Goal: Navigation & Orientation: Find specific page/section

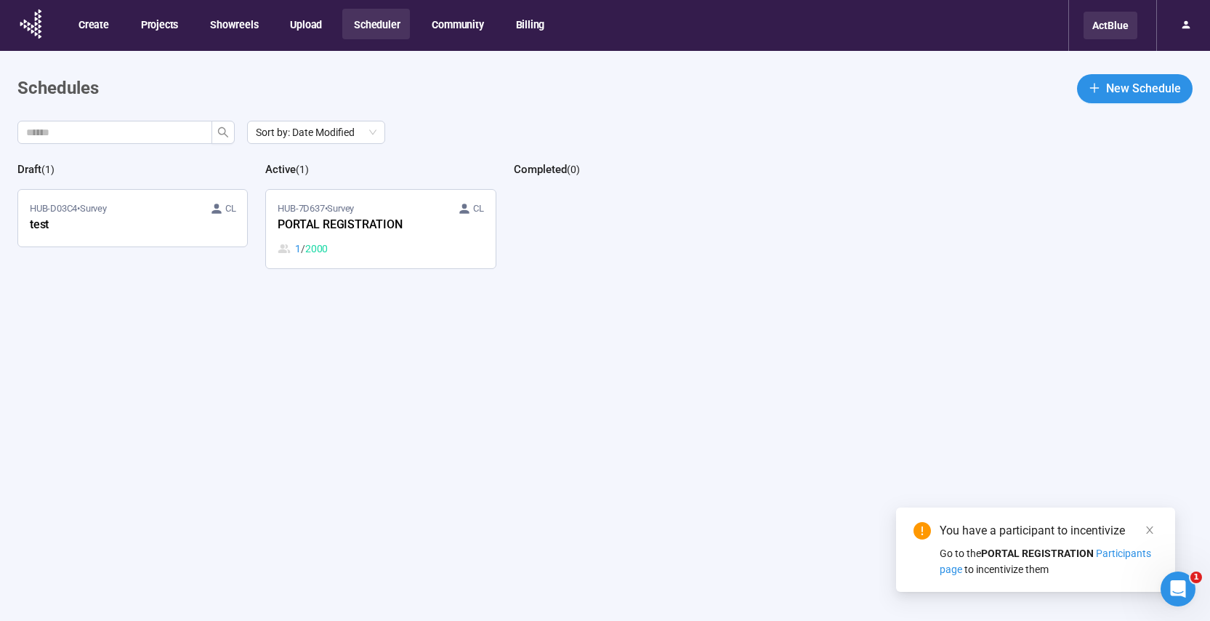
click at [1109, 33] on div "ActBlue" at bounding box center [1111, 26] width 54 height 28
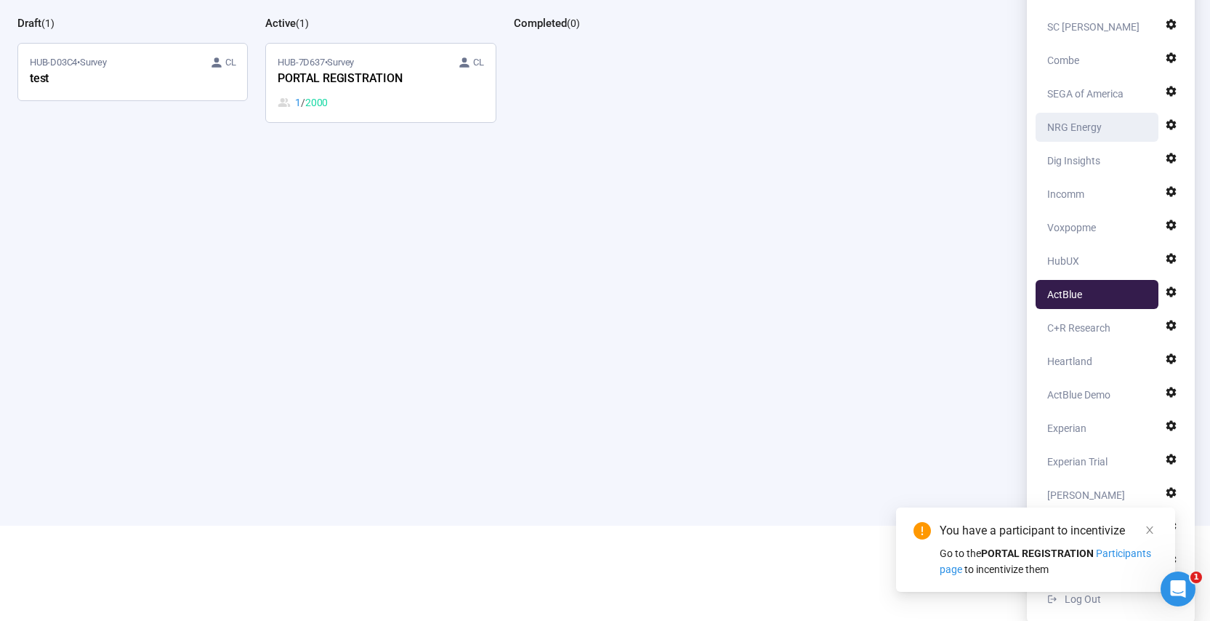
scroll to position [148, 0]
click at [1152, 532] on icon "close" at bounding box center [1149, 529] width 7 height 7
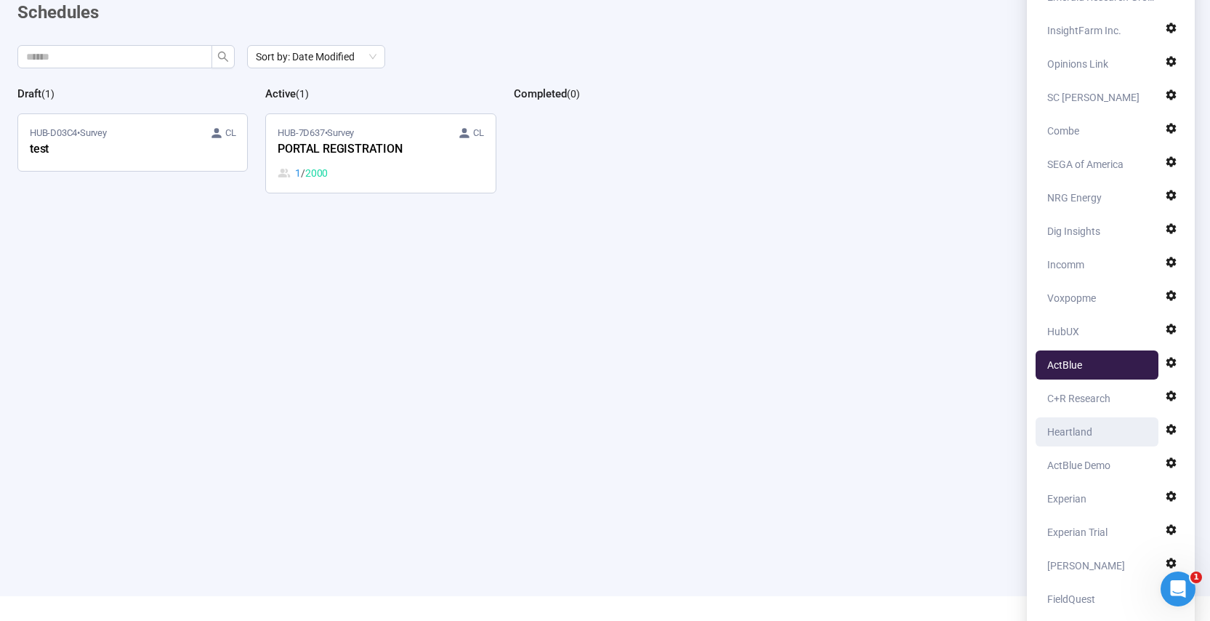
scroll to position [82, 0]
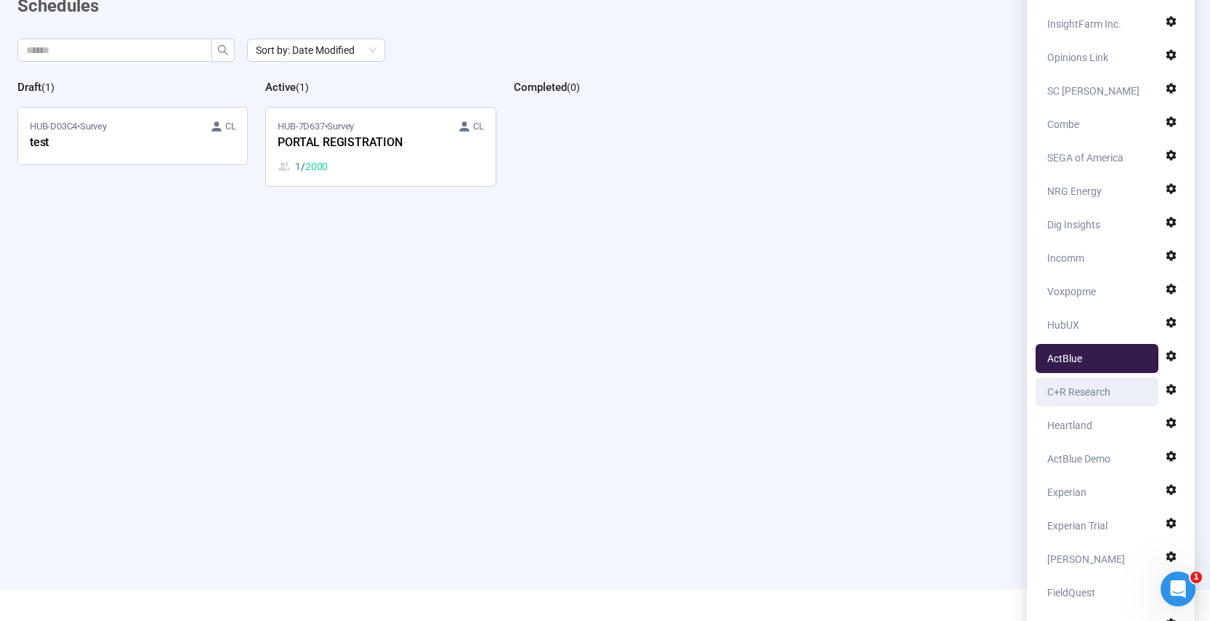
click at [1093, 396] on div "C+R Research" at bounding box center [1078, 391] width 63 height 29
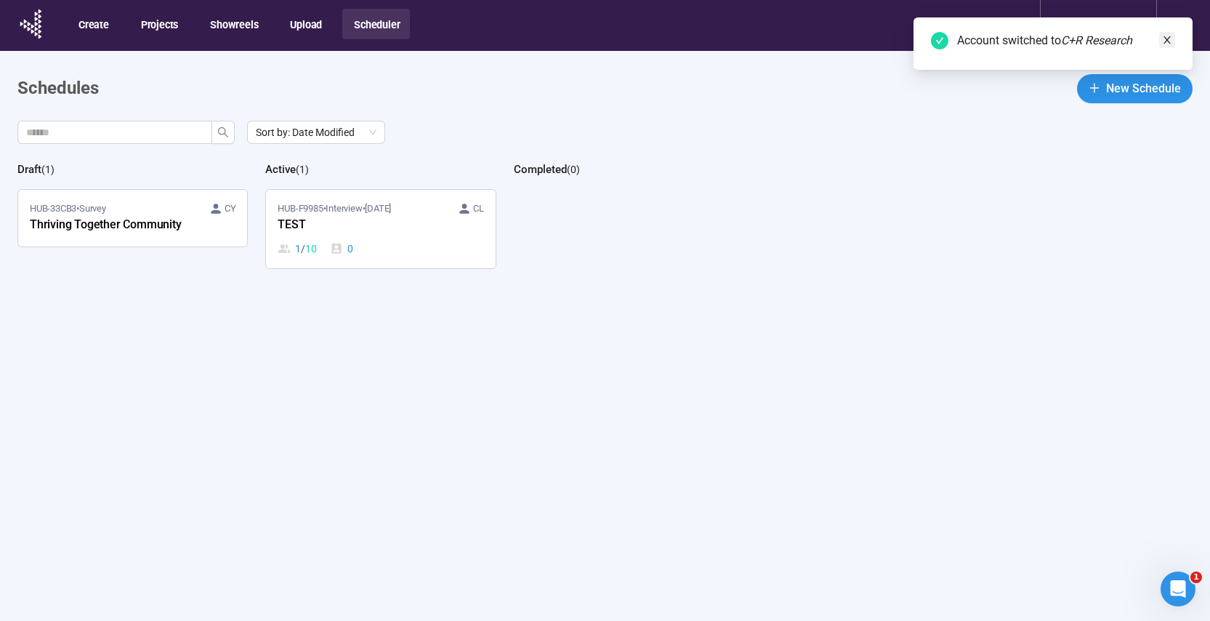
click at [1169, 44] on icon "close" at bounding box center [1167, 40] width 10 height 10
